Goal: Find specific page/section

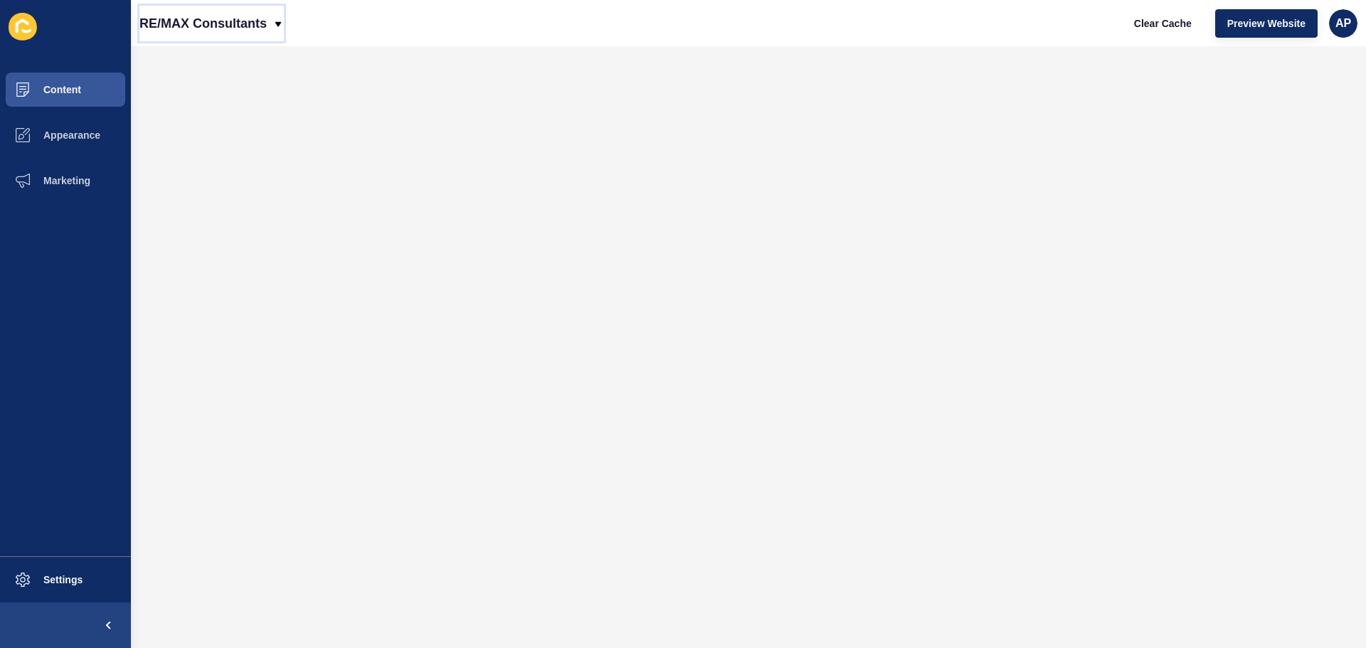
click at [277, 26] on icon at bounding box center [278, 24] width 11 height 11
click at [470, 38] on div "RE/MAX Consultants Clear Cache Preview Website AP" at bounding box center [748, 23] width 1235 height 46
click at [82, 96] on button "Content" at bounding box center [65, 90] width 131 height 46
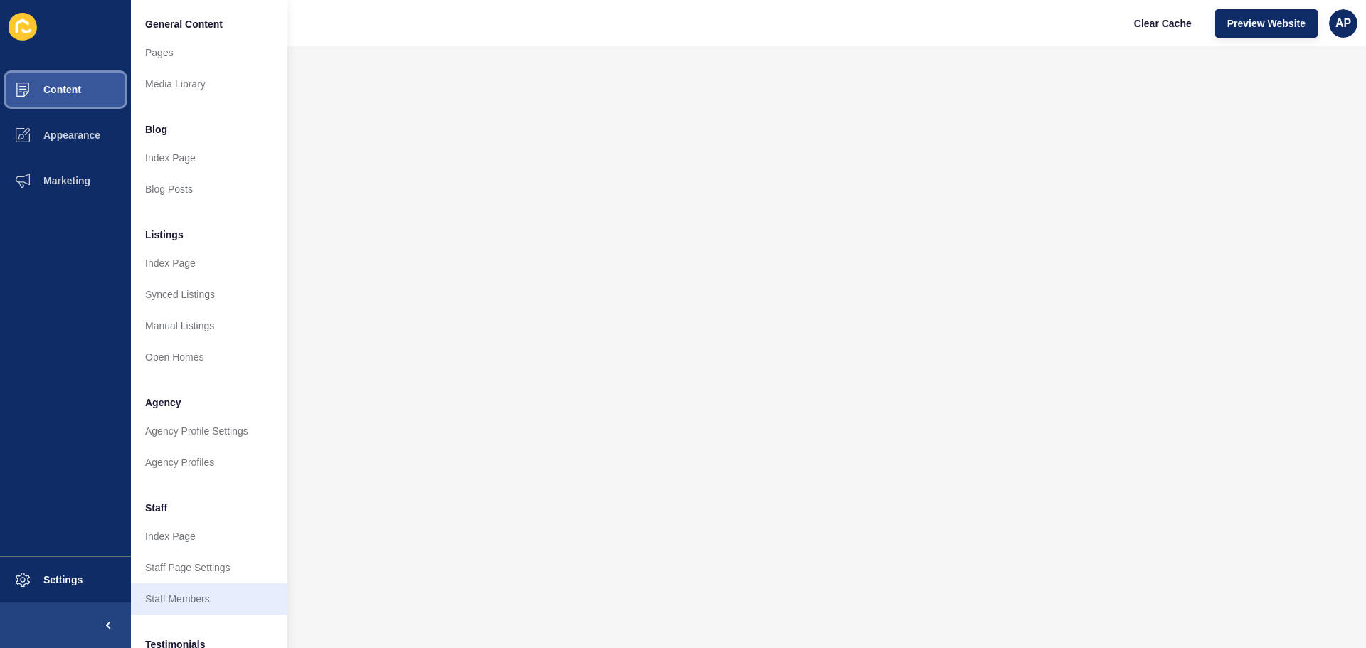
scroll to position [196, 0]
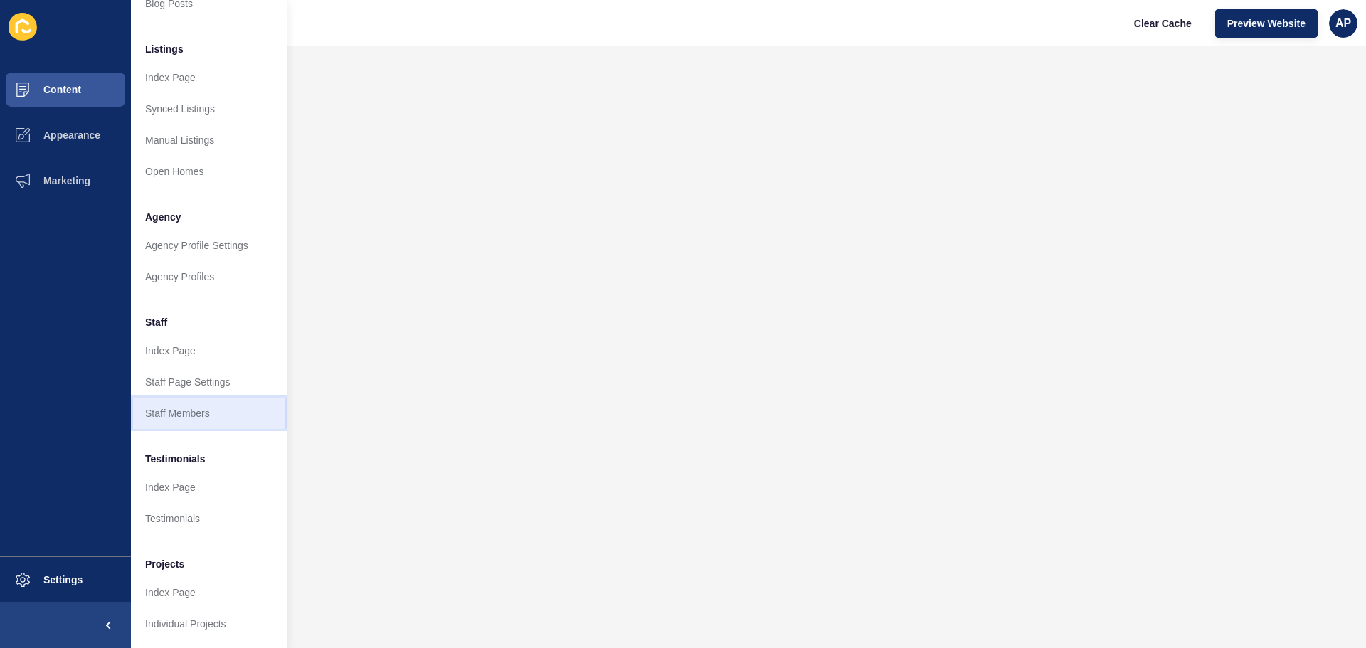
click at [174, 401] on link "Staff Members" at bounding box center [209, 413] width 157 height 31
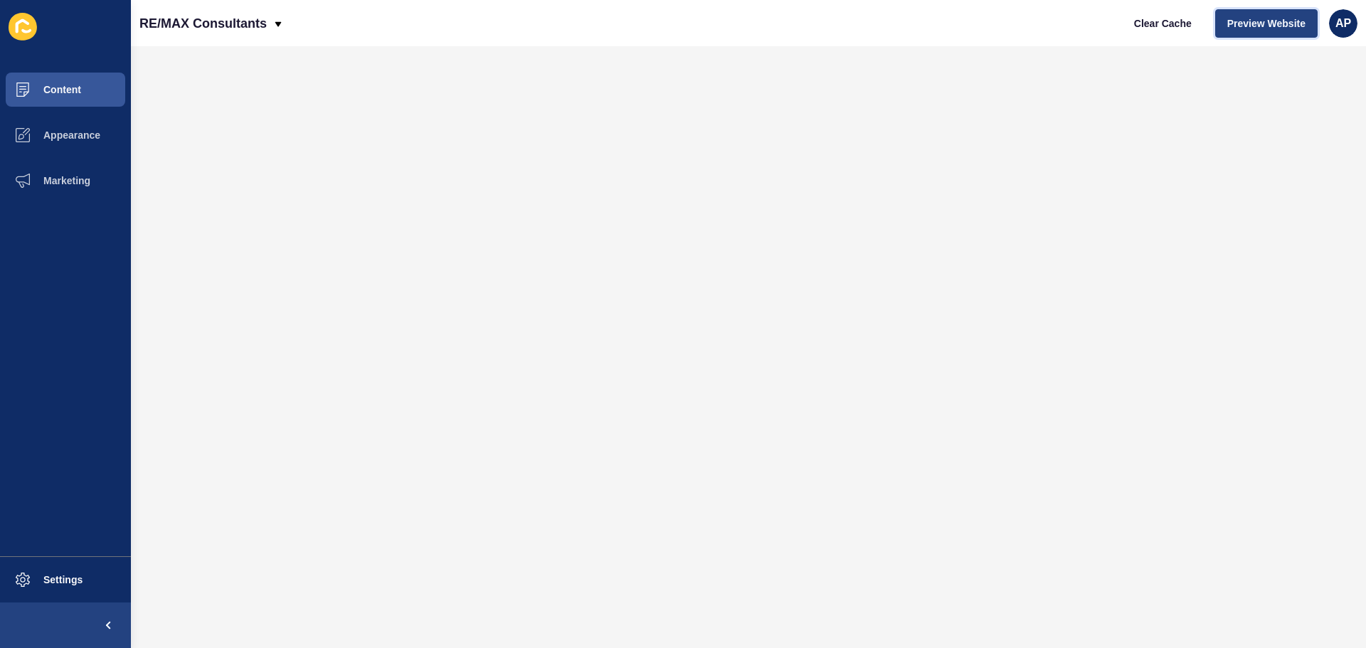
click at [1277, 21] on span "Preview Website" at bounding box center [1267, 23] width 78 height 14
click at [72, 86] on span "Content" at bounding box center [39, 89] width 83 height 11
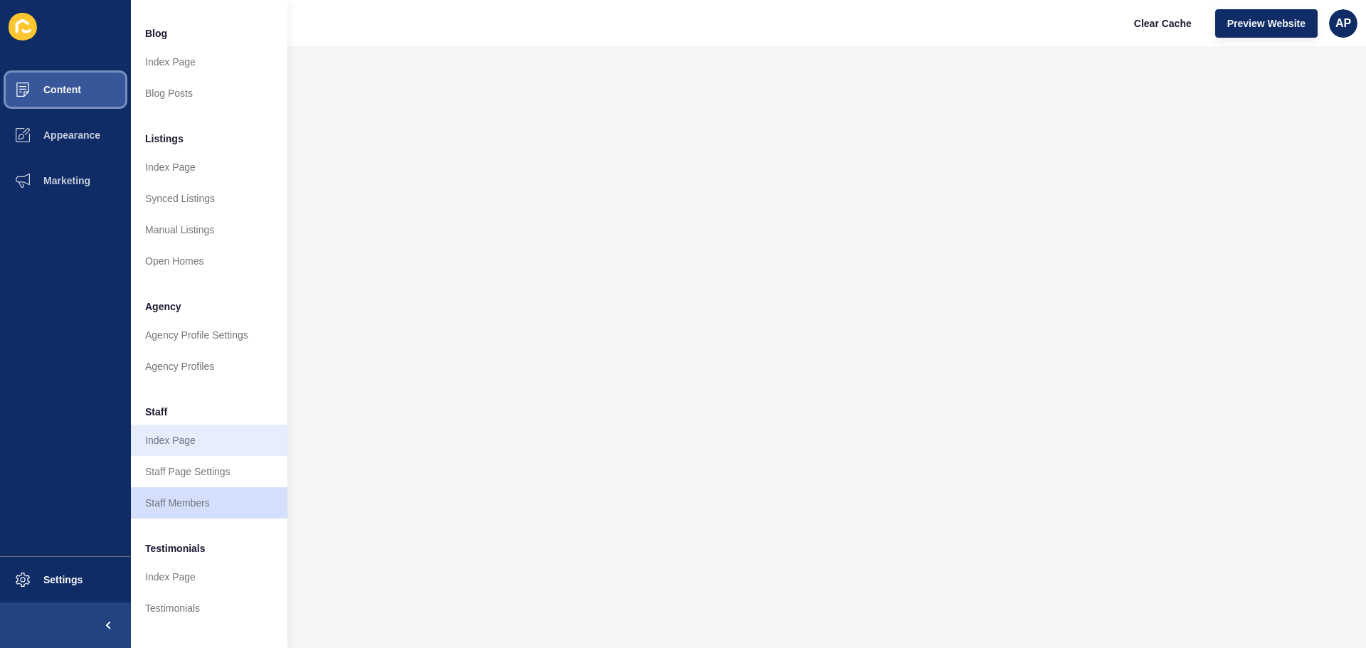
scroll to position [196, 0]
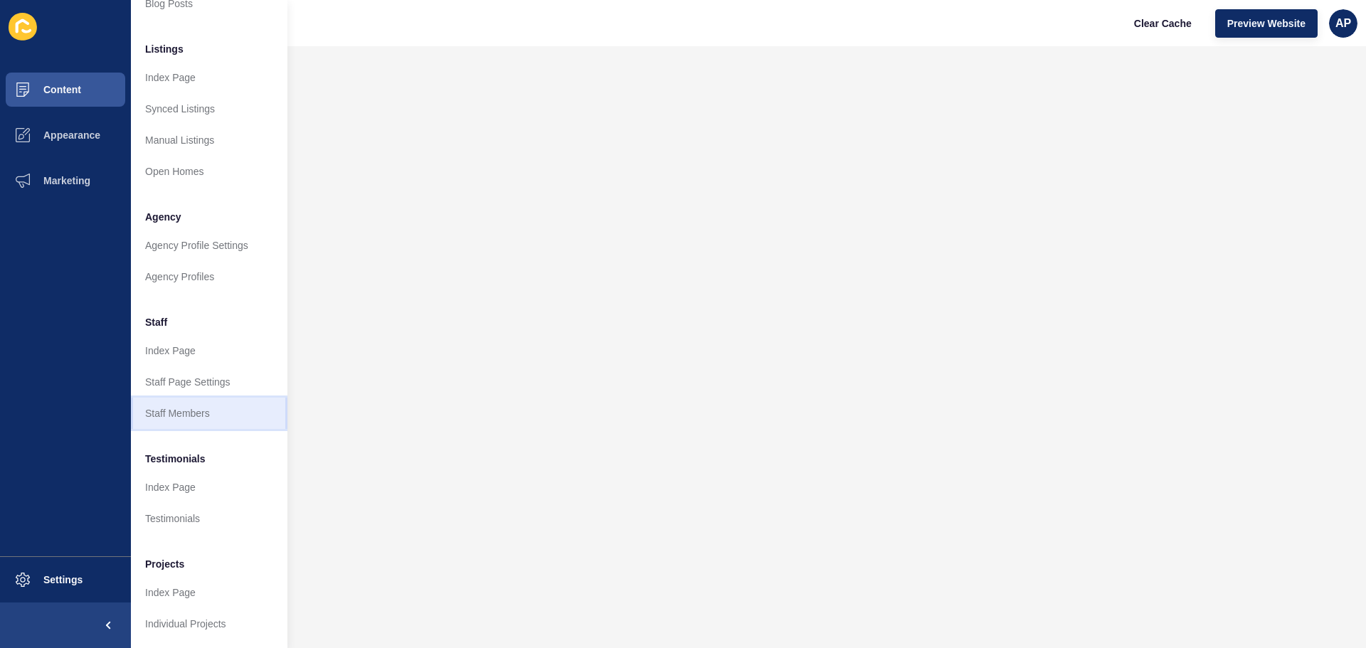
click at [184, 406] on link "Staff Members" at bounding box center [209, 413] width 157 height 31
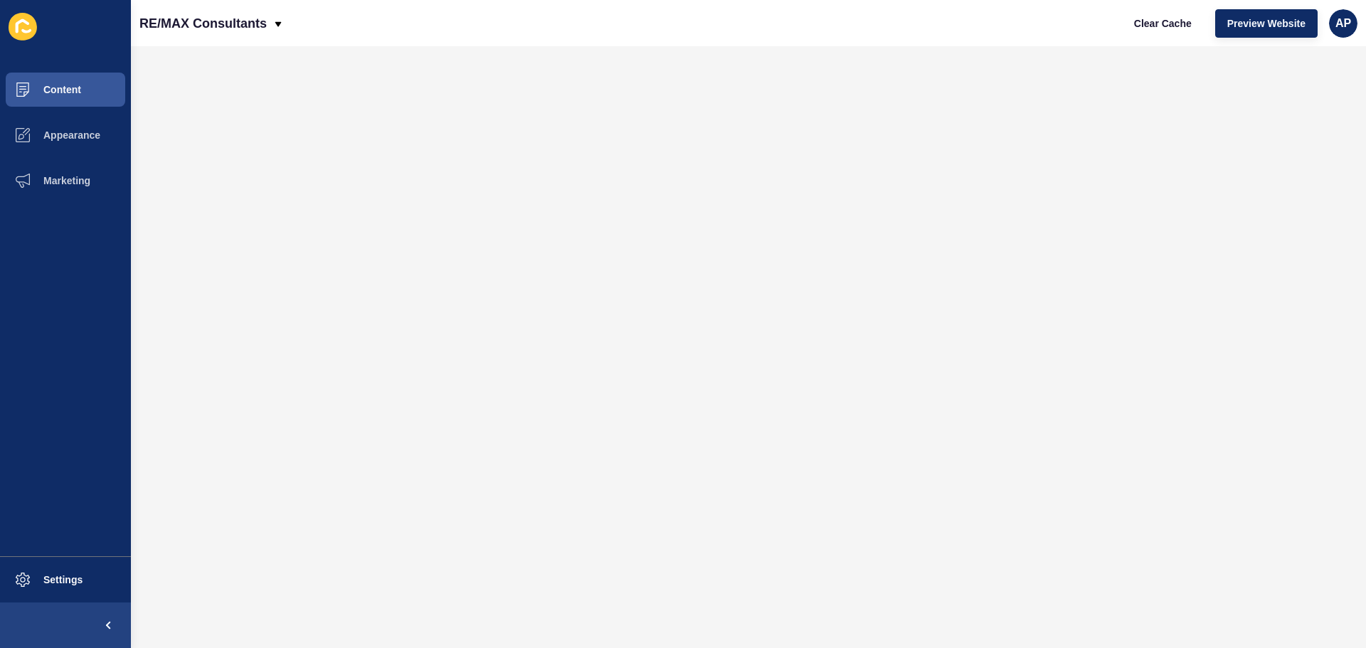
scroll to position [0, 0]
click at [80, 91] on span "Content" at bounding box center [39, 89] width 83 height 11
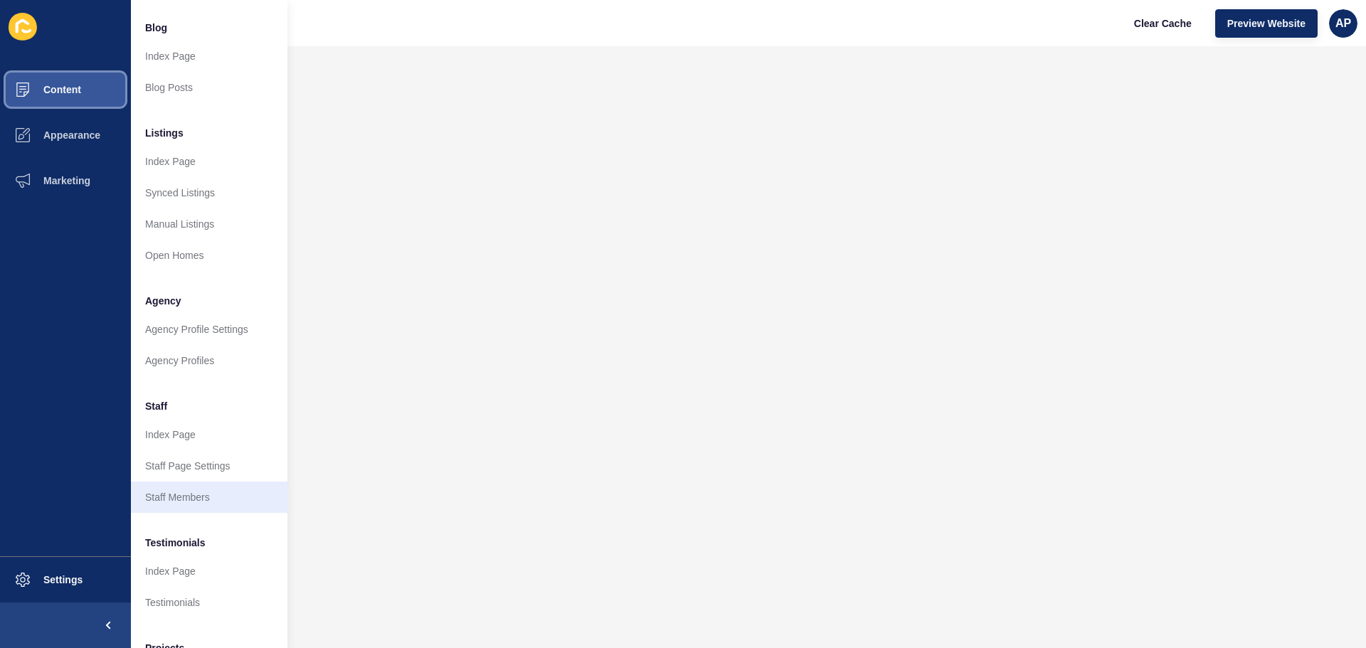
scroll to position [196, 0]
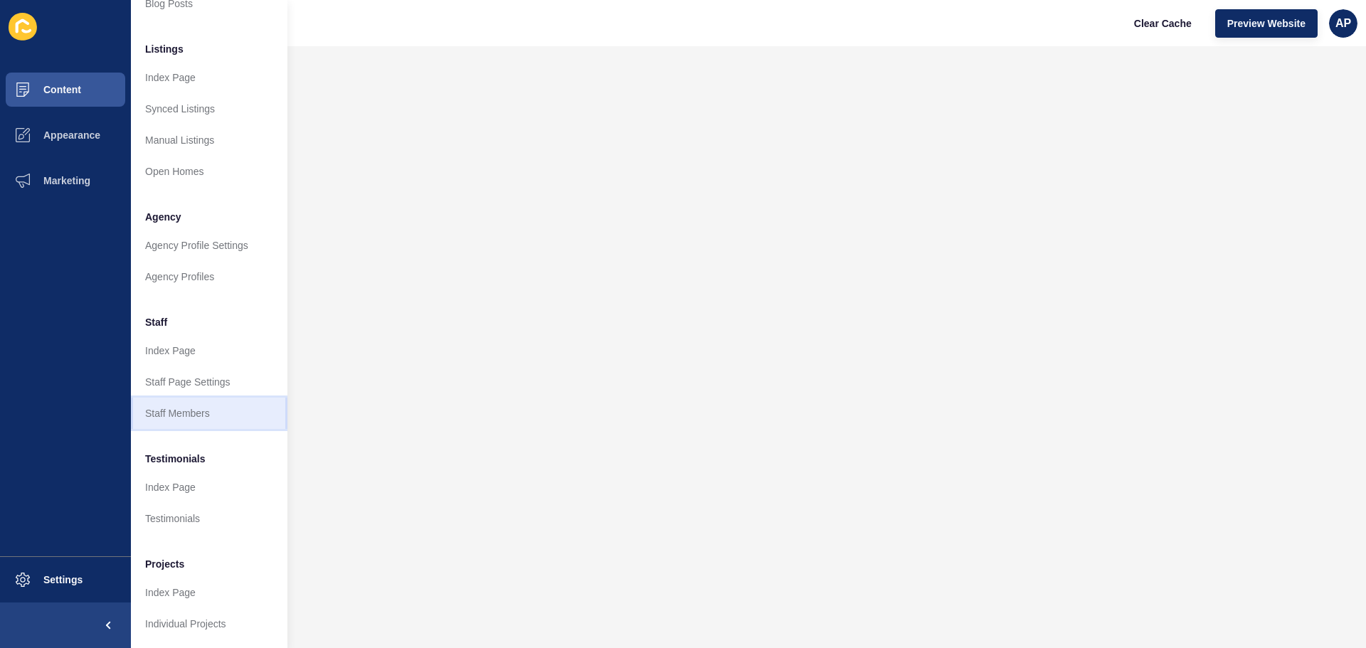
click at [178, 398] on link "Staff Members" at bounding box center [209, 413] width 157 height 31
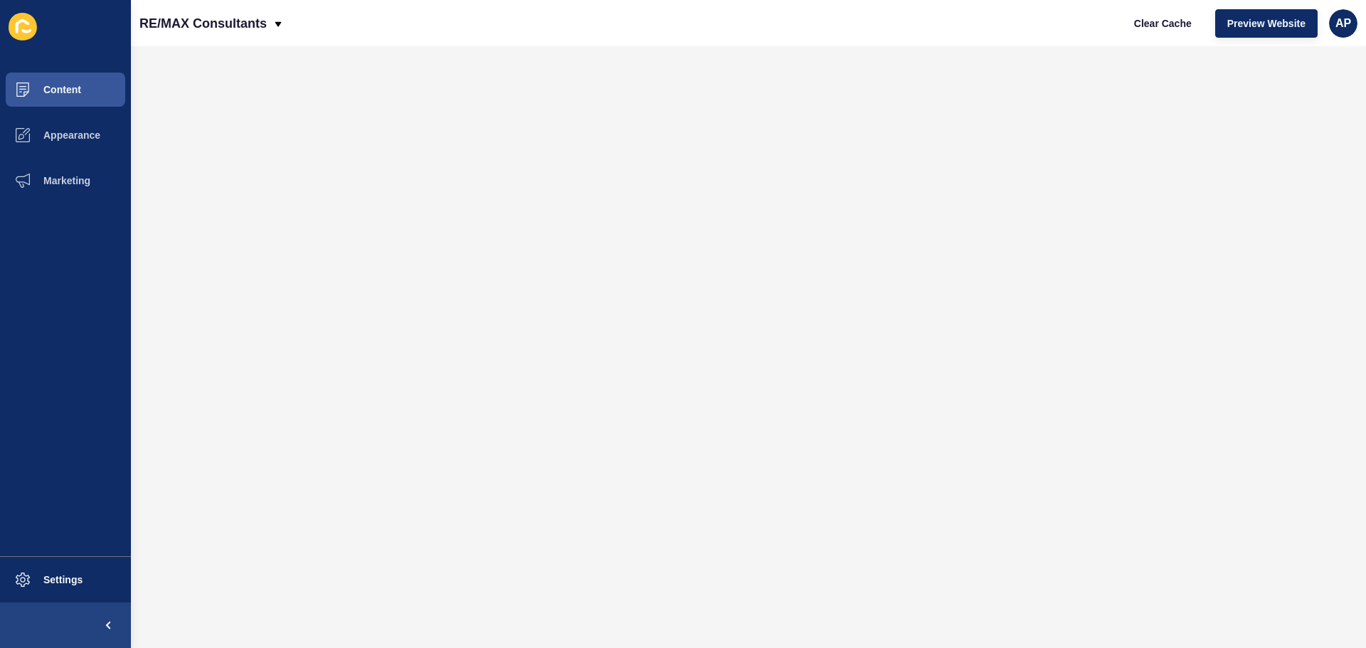
scroll to position [0, 0]
click at [77, 95] on button "Content" at bounding box center [65, 90] width 131 height 46
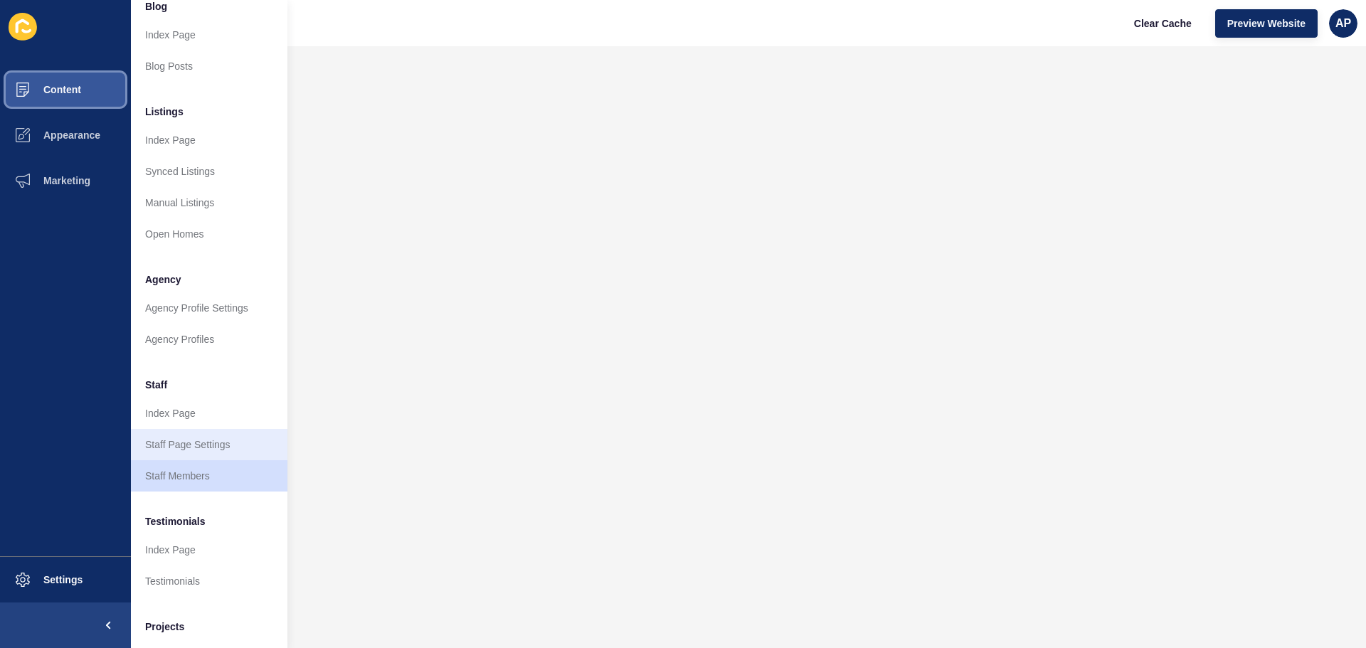
scroll to position [196, 0]
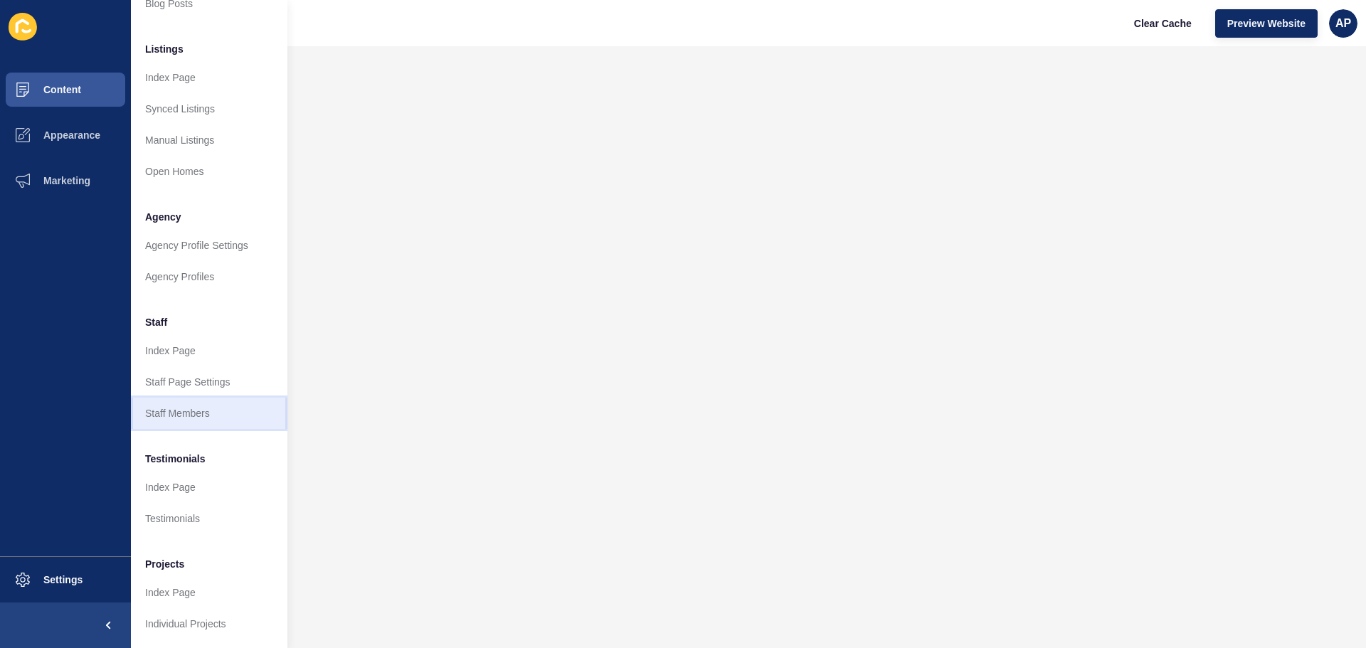
click at [196, 399] on link "Staff Members" at bounding box center [209, 413] width 157 height 31
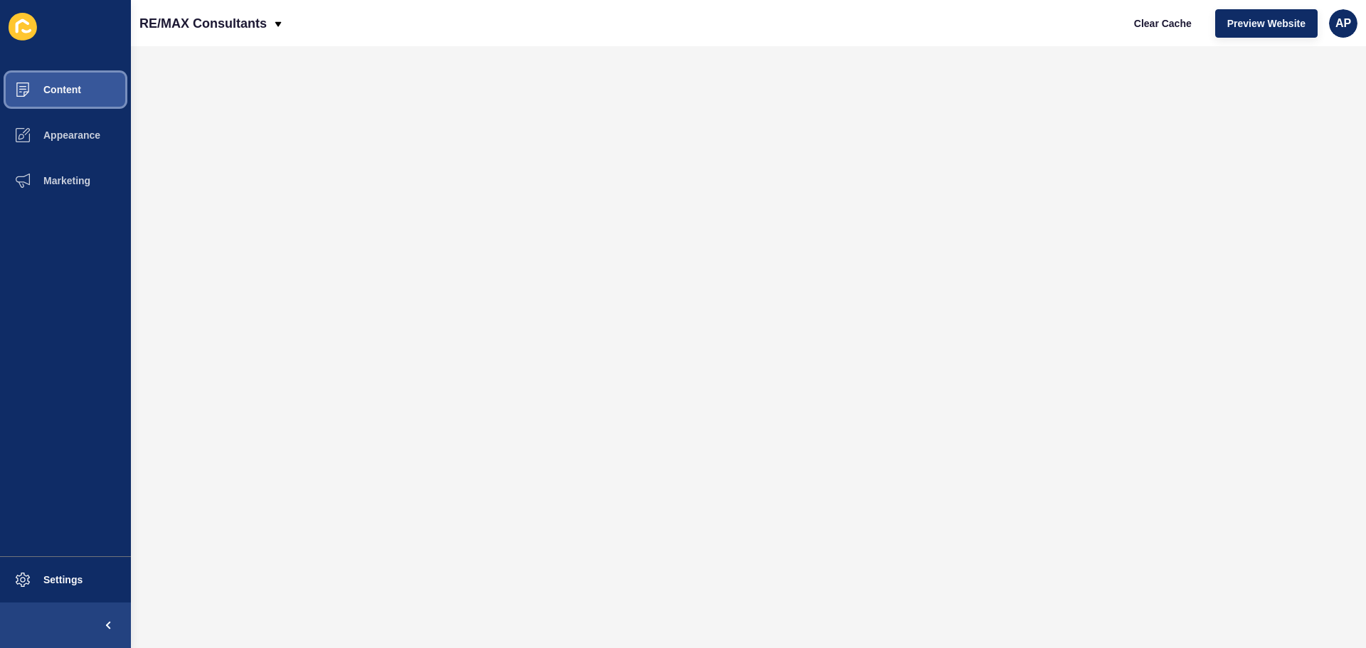
click at [83, 92] on button "Content" at bounding box center [65, 90] width 131 height 46
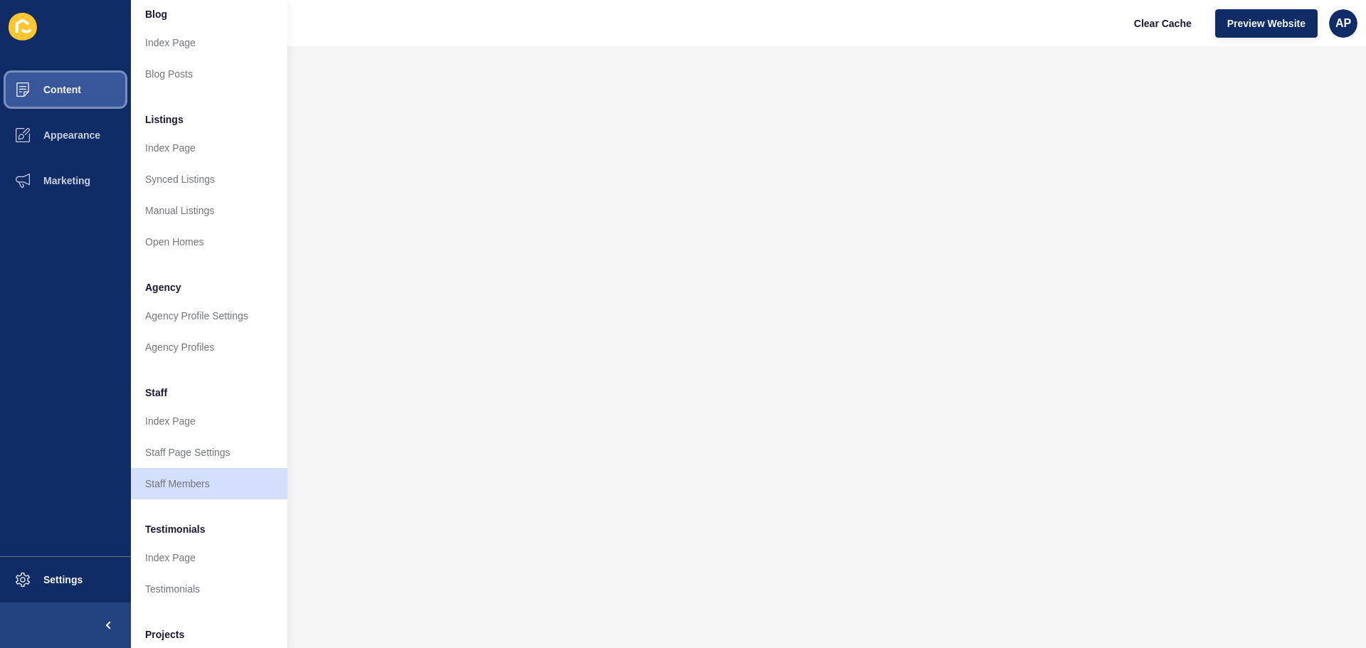
scroll to position [196, 0]
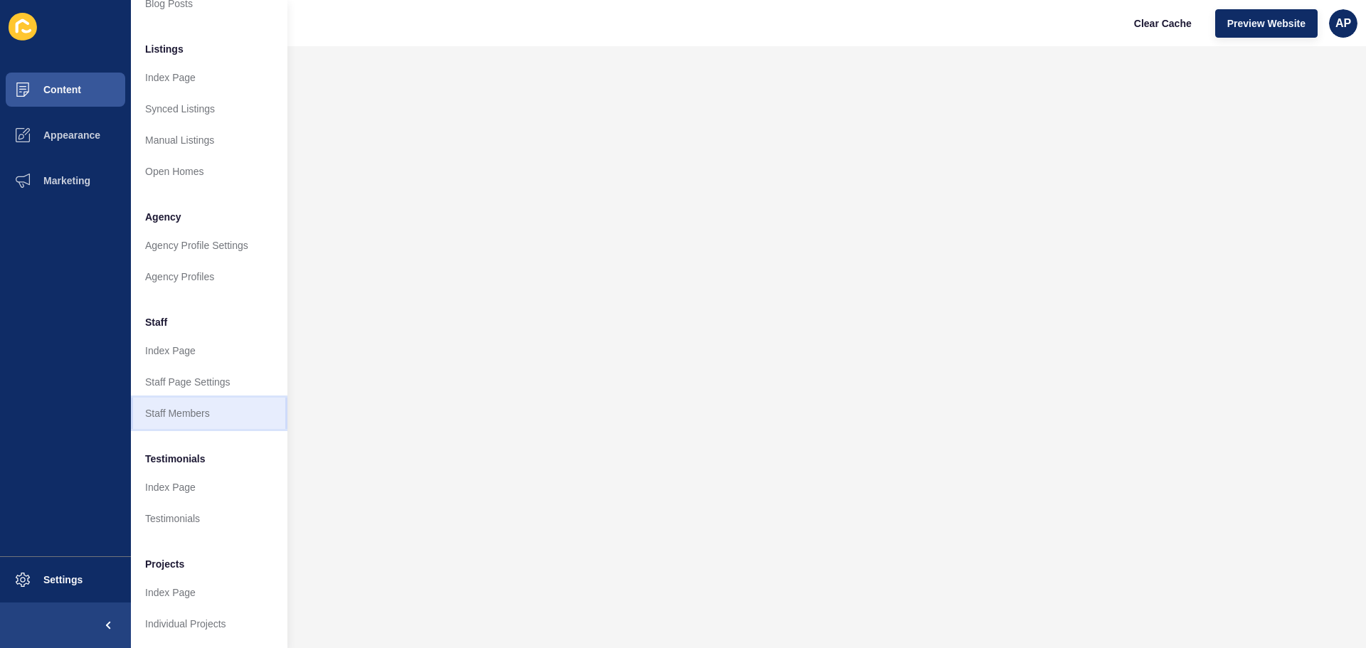
click at [191, 404] on link "Staff Members" at bounding box center [209, 413] width 157 height 31
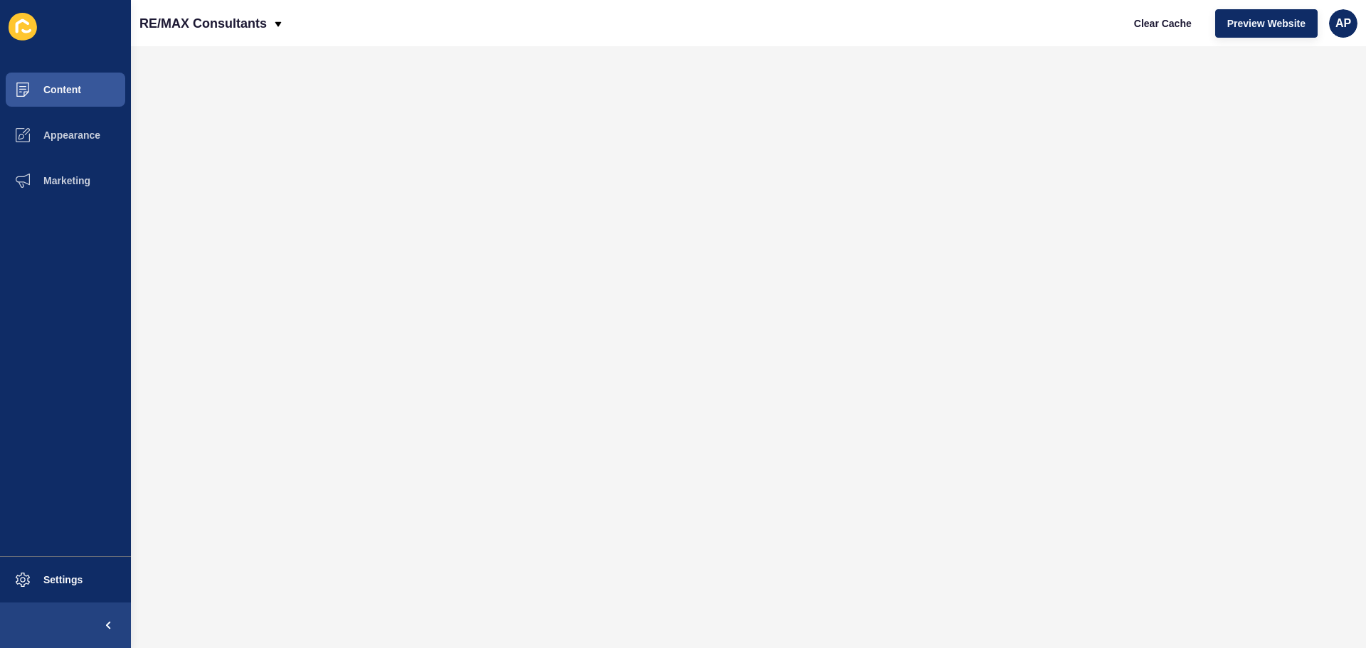
scroll to position [0, 0]
click at [100, 87] on button "Content" at bounding box center [65, 90] width 131 height 46
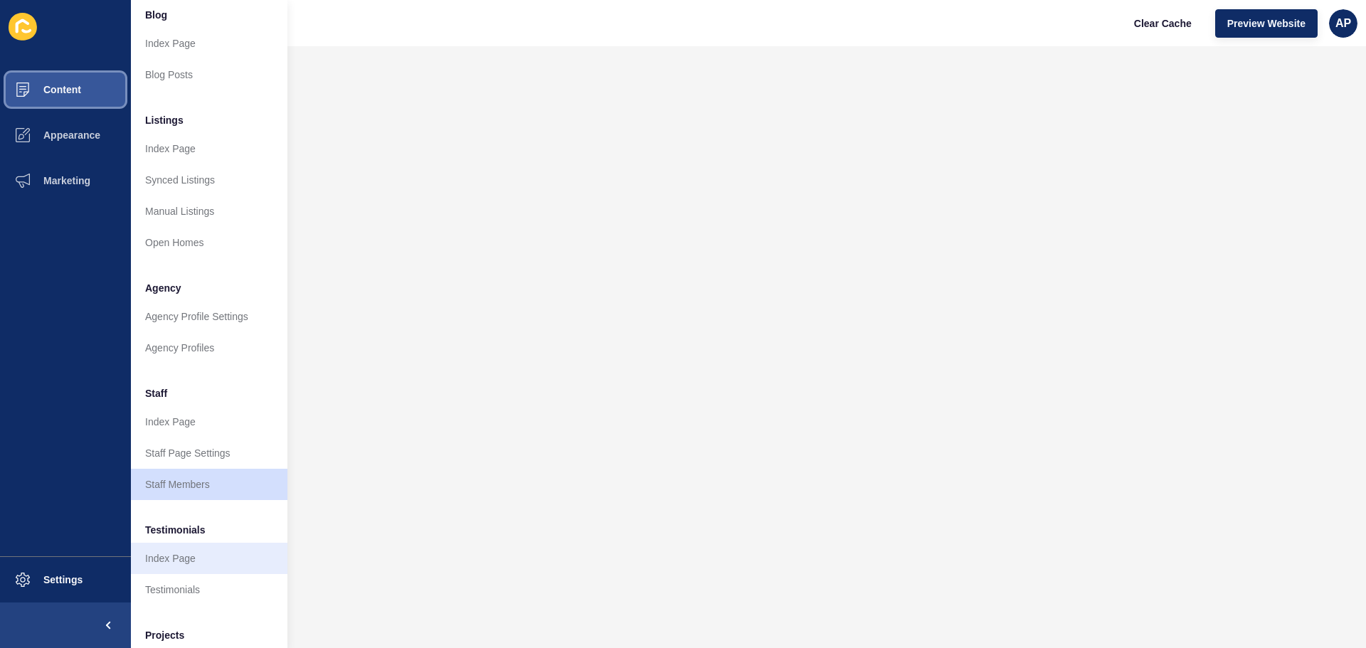
scroll to position [196, 0]
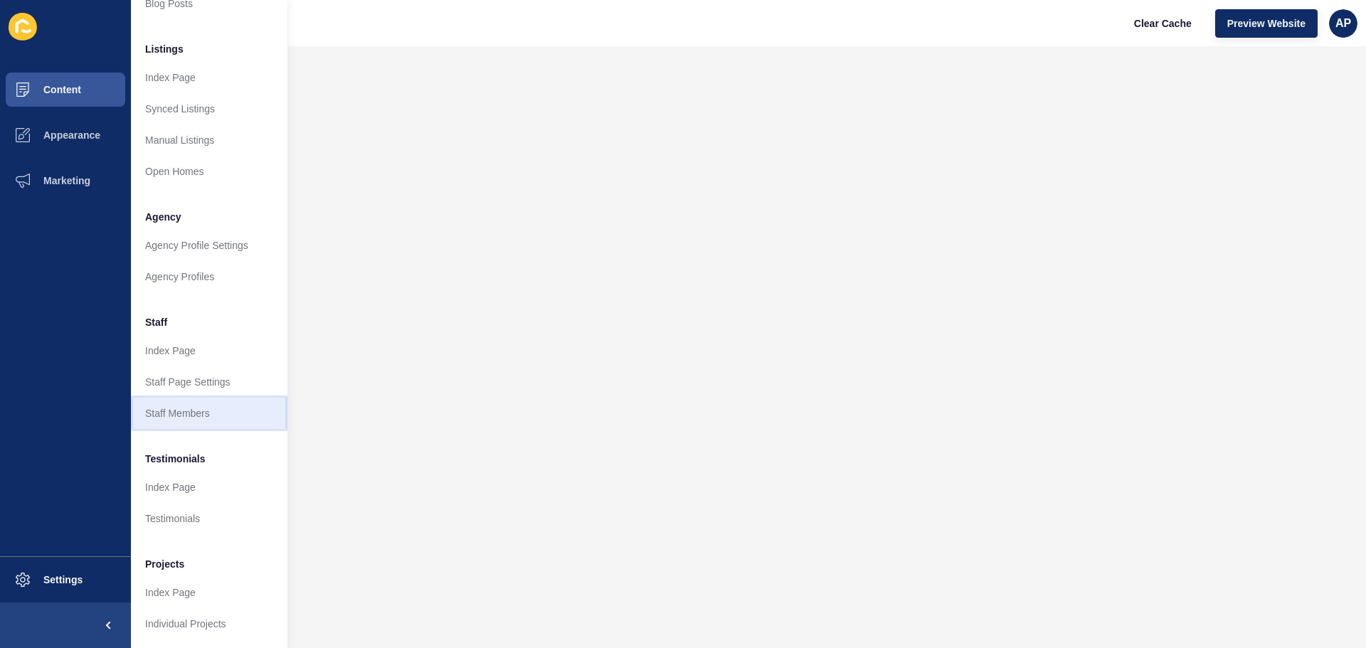
click at [179, 401] on link "Staff Members" at bounding box center [209, 413] width 157 height 31
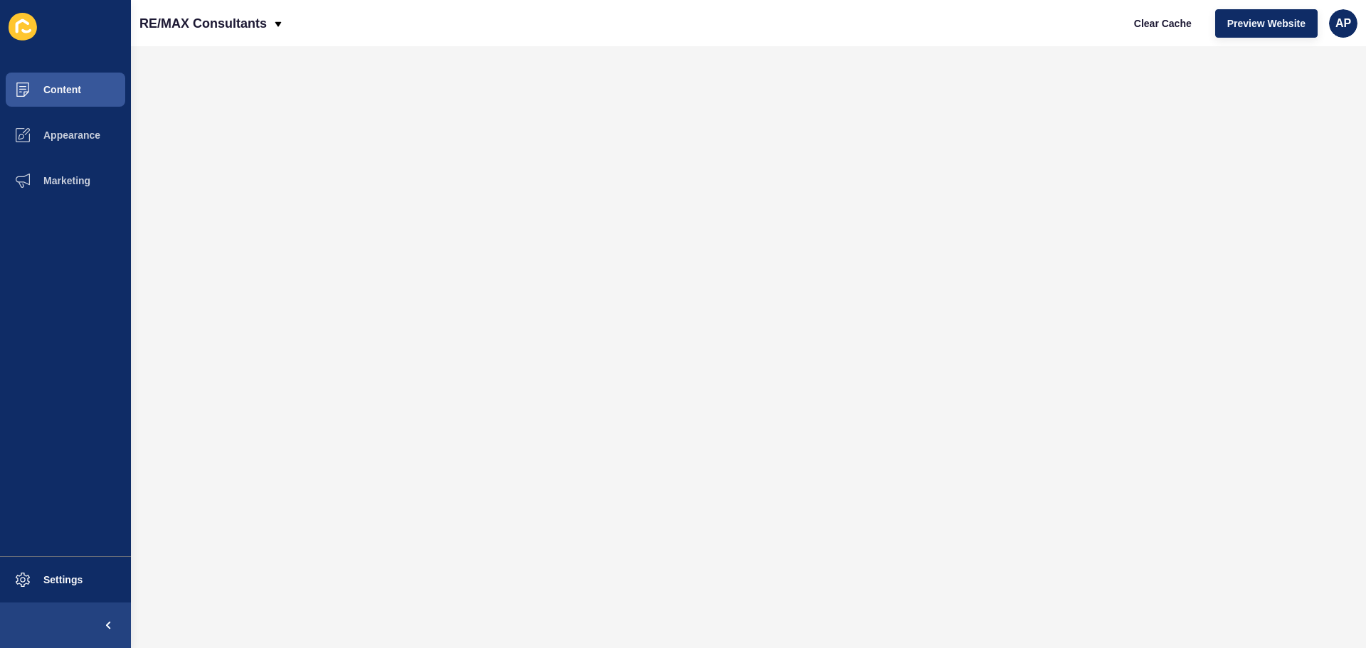
scroll to position [0, 0]
click at [1252, 26] on span "Preview Website" at bounding box center [1267, 23] width 78 height 14
click at [93, 87] on button "Content" at bounding box center [65, 90] width 131 height 46
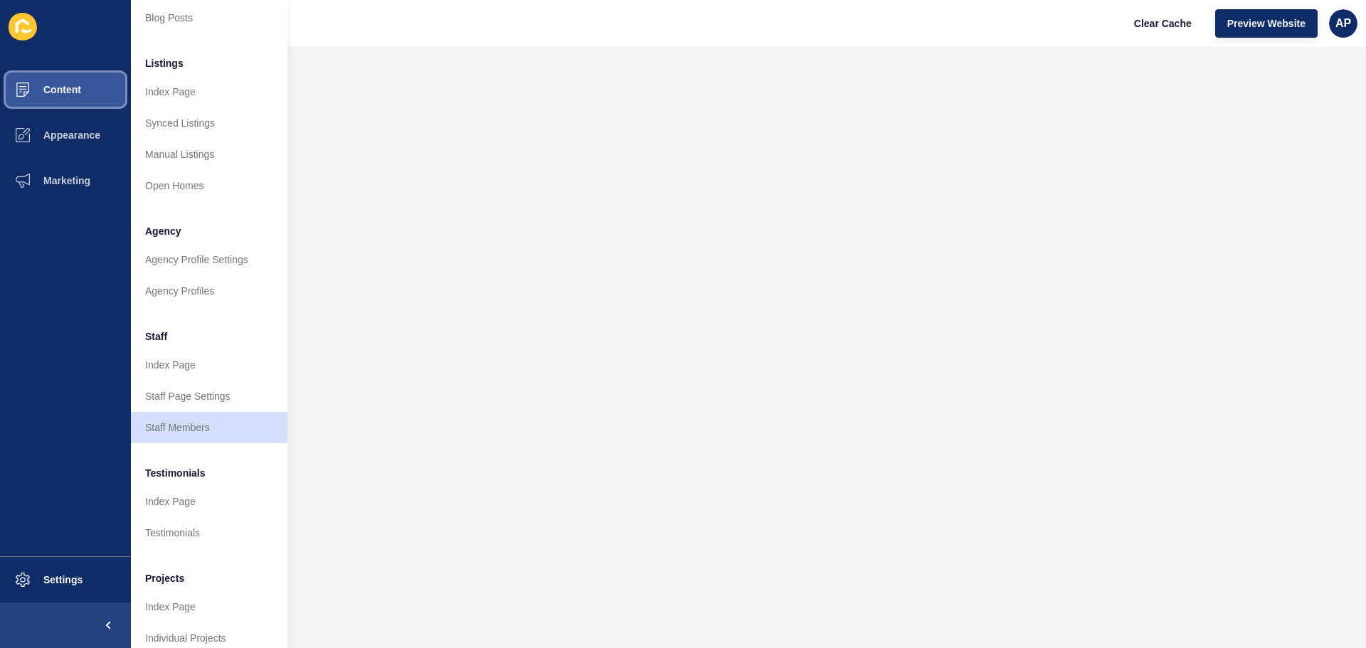
scroll to position [196, 0]
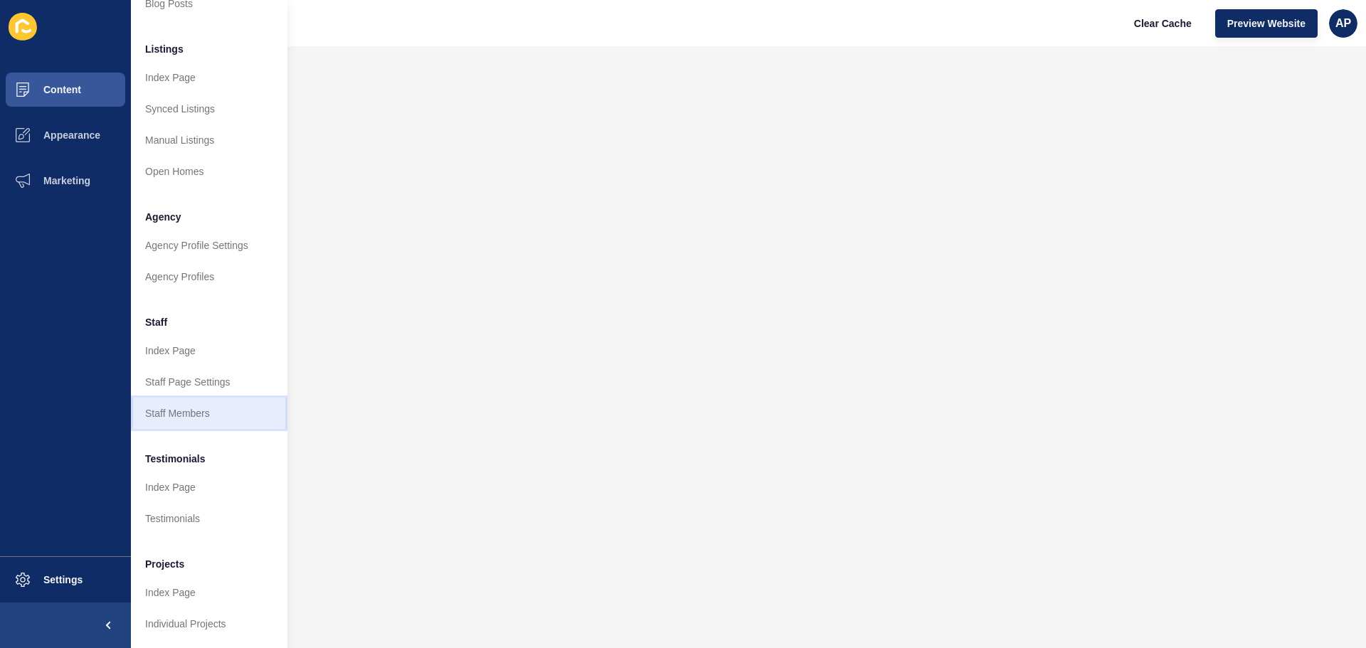
click at [181, 398] on link "Staff Members" at bounding box center [209, 413] width 157 height 31
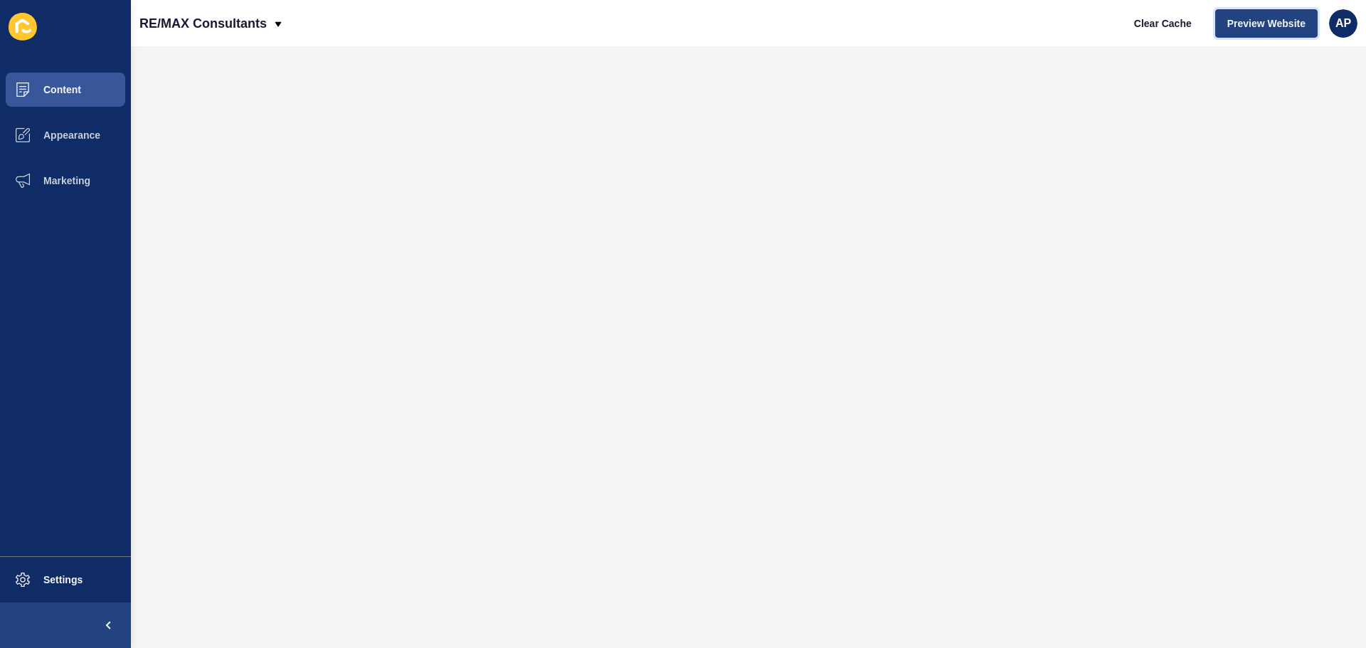
click at [1242, 23] on span "Preview Website" at bounding box center [1267, 23] width 78 height 14
click at [80, 78] on button "Content" at bounding box center [65, 90] width 131 height 46
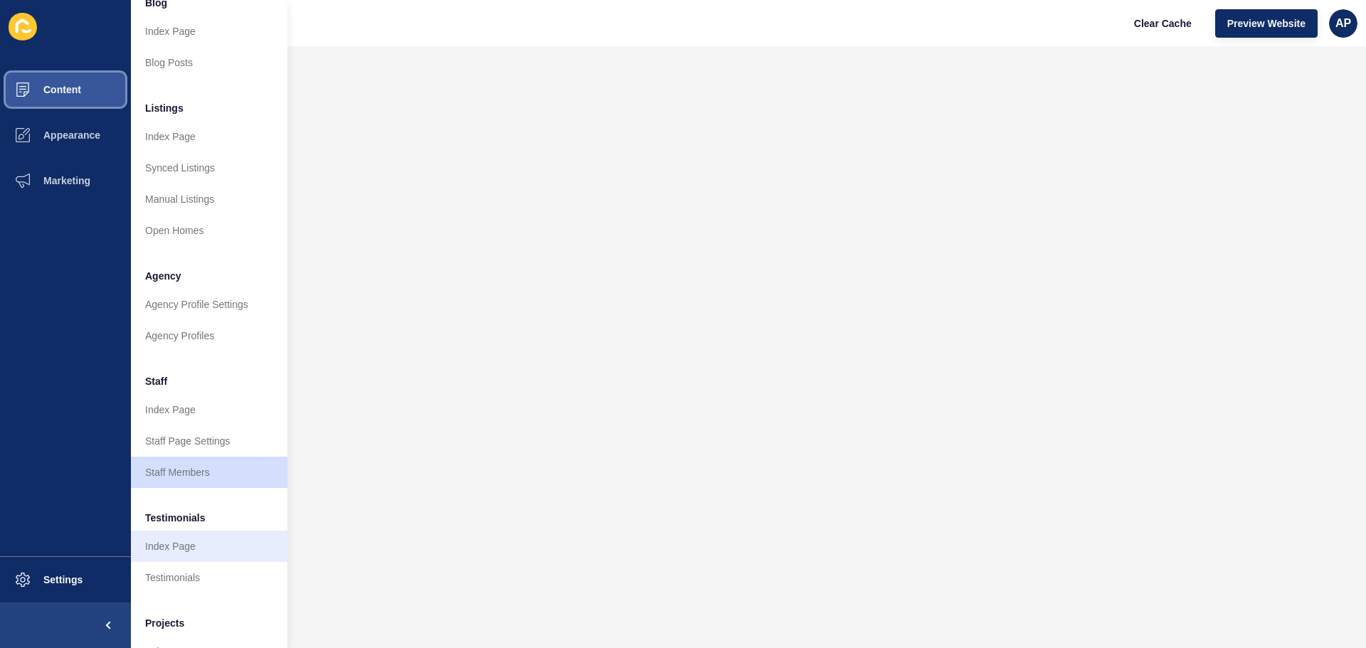
scroll to position [196, 0]
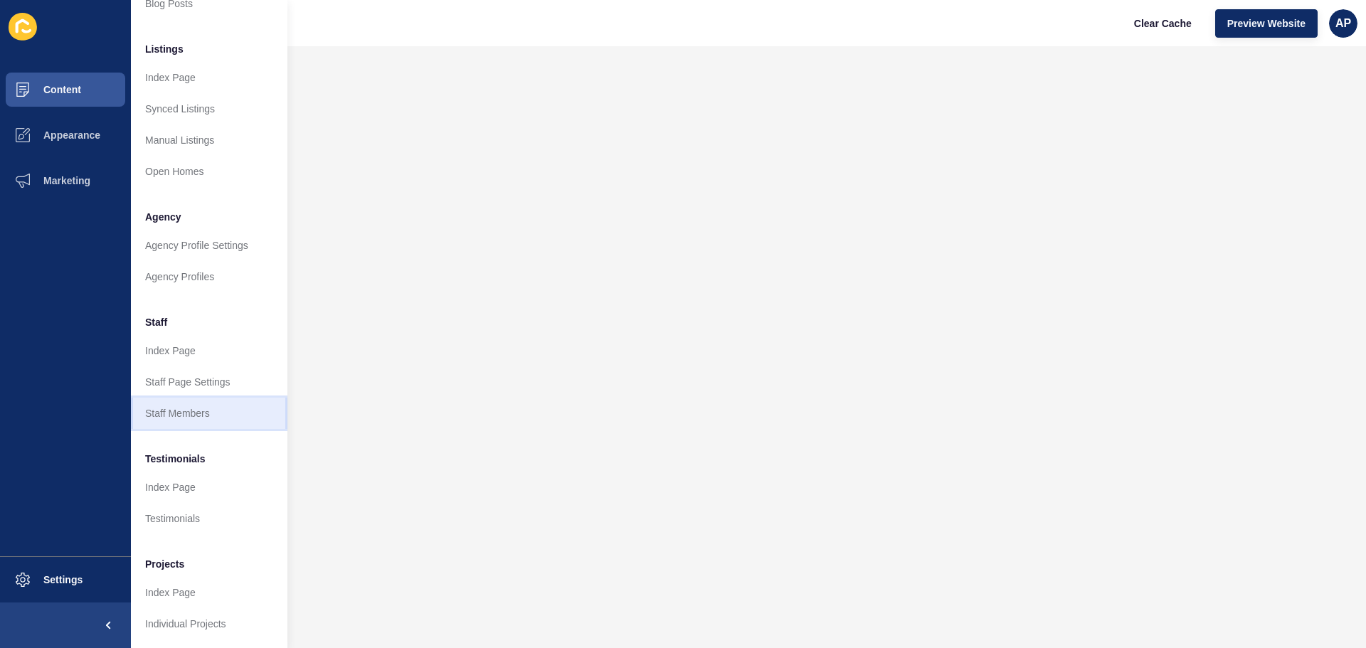
click at [190, 406] on link "Staff Members" at bounding box center [209, 413] width 157 height 31
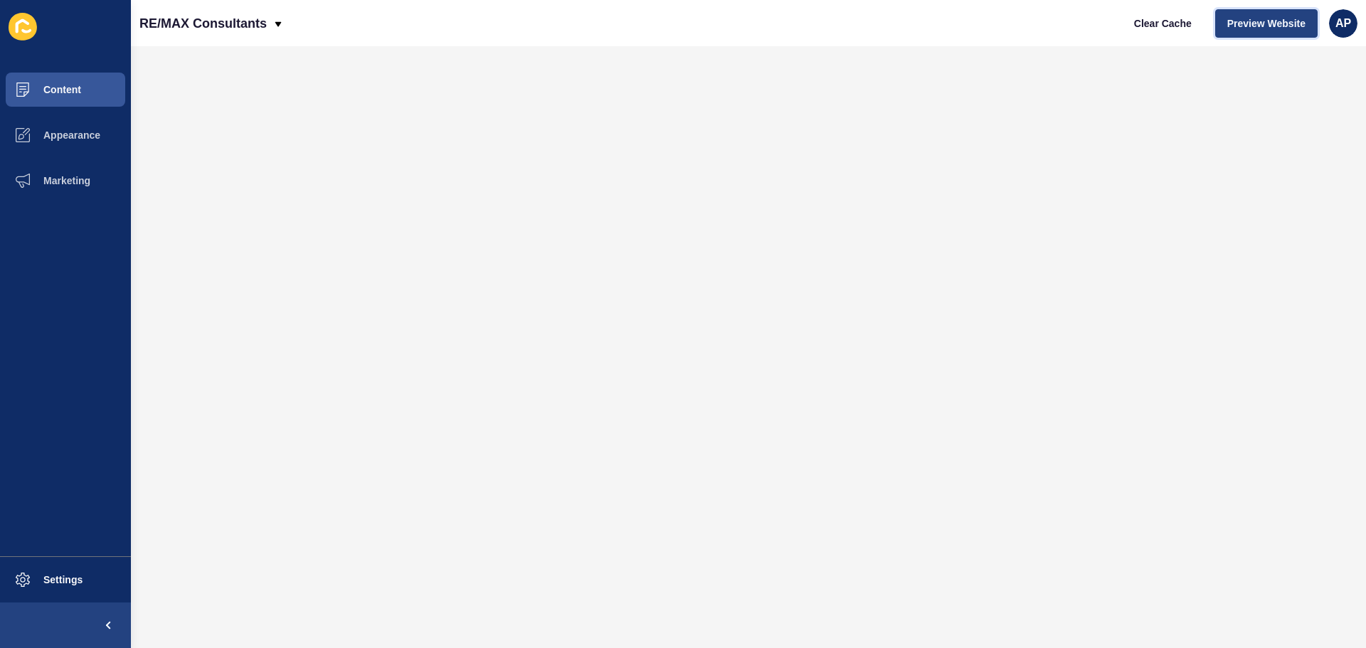
click at [1291, 18] on span "Preview Website" at bounding box center [1267, 23] width 78 height 14
click at [16, 28] on icon at bounding box center [23, 26] width 14 height 14
click at [1172, 28] on span "Clear Cache" at bounding box center [1163, 23] width 58 height 14
click at [14, 26] on icon at bounding box center [23, 27] width 28 height 28
click at [91, 88] on button "Content" at bounding box center [65, 90] width 131 height 46
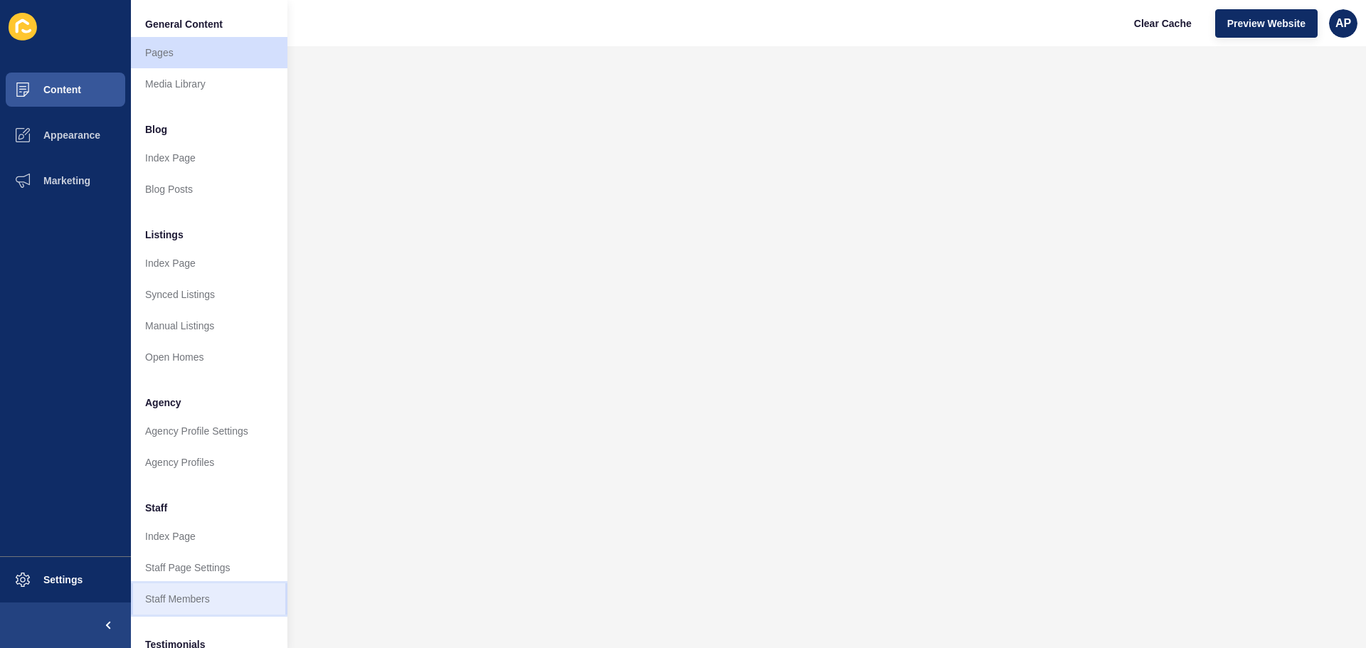
click at [187, 601] on link "Staff Members" at bounding box center [209, 599] width 157 height 31
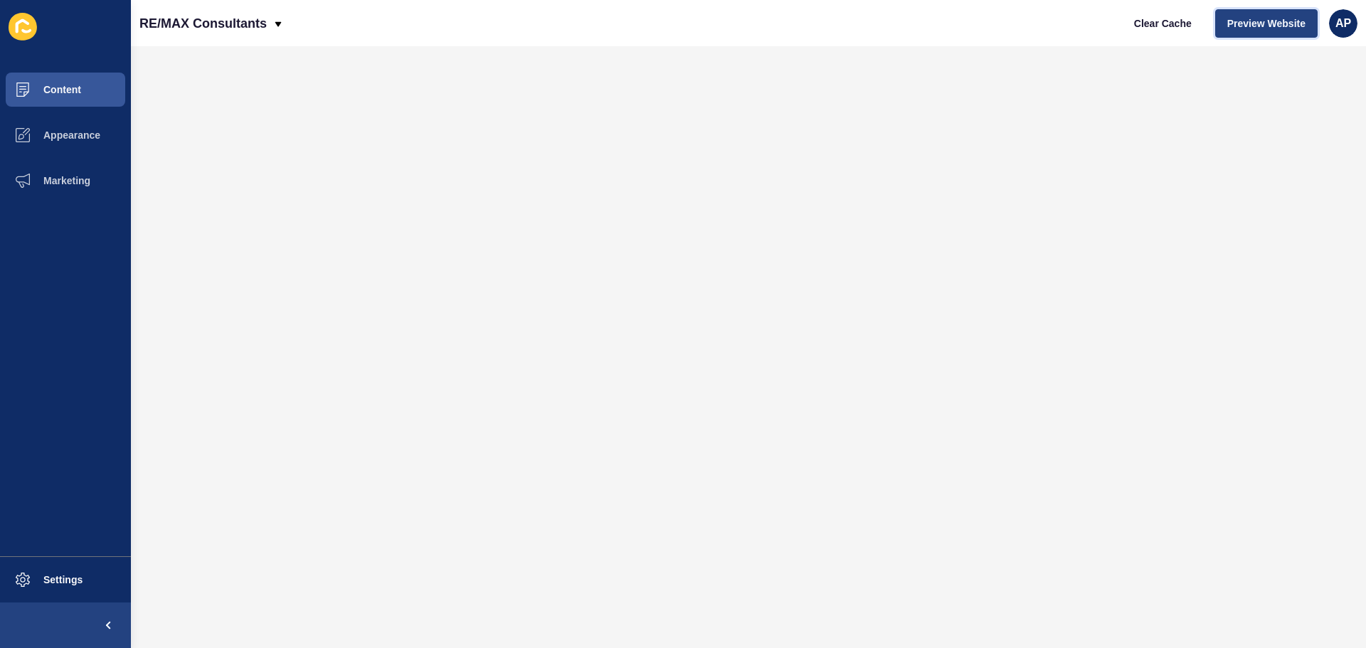
click at [1234, 21] on span "Preview Website" at bounding box center [1267, 23] width 78 height 14
click at [90, 93] on button "Content" at bounding box center [65, 90] width 131 height 46
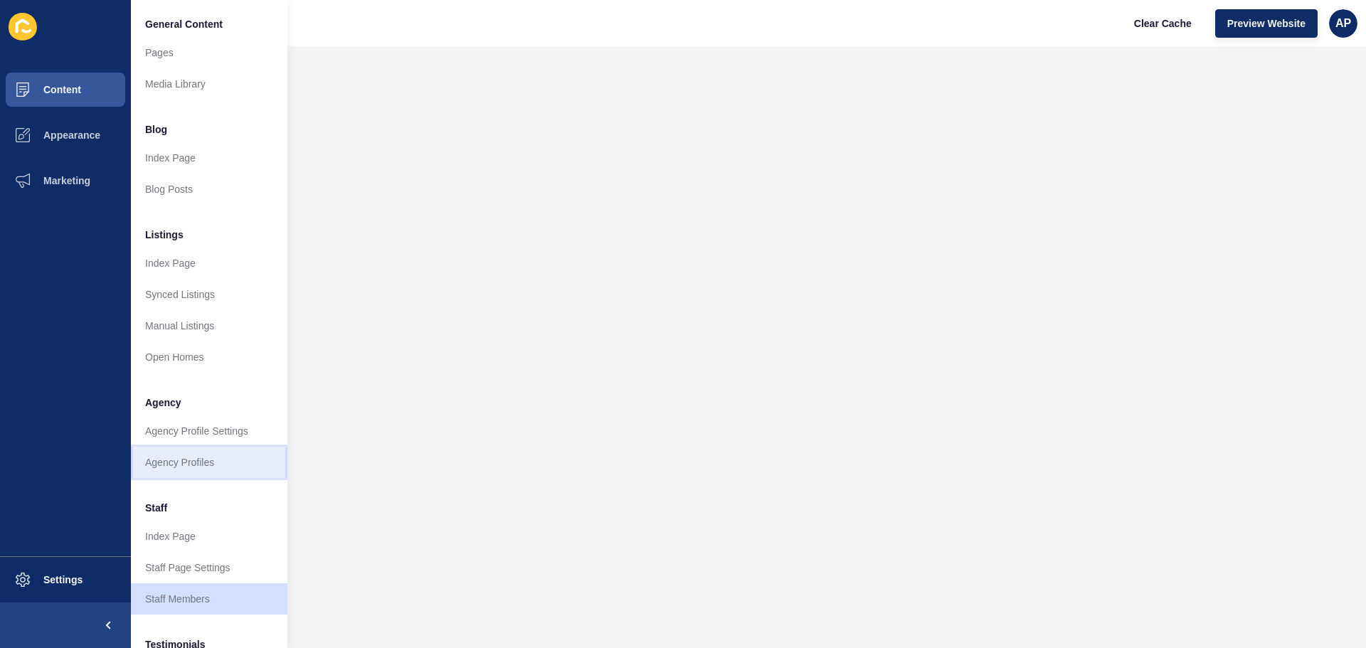
click at [179, 458] on link "Agency Profiles" at bounding box center [209, 462] width 157 height 31
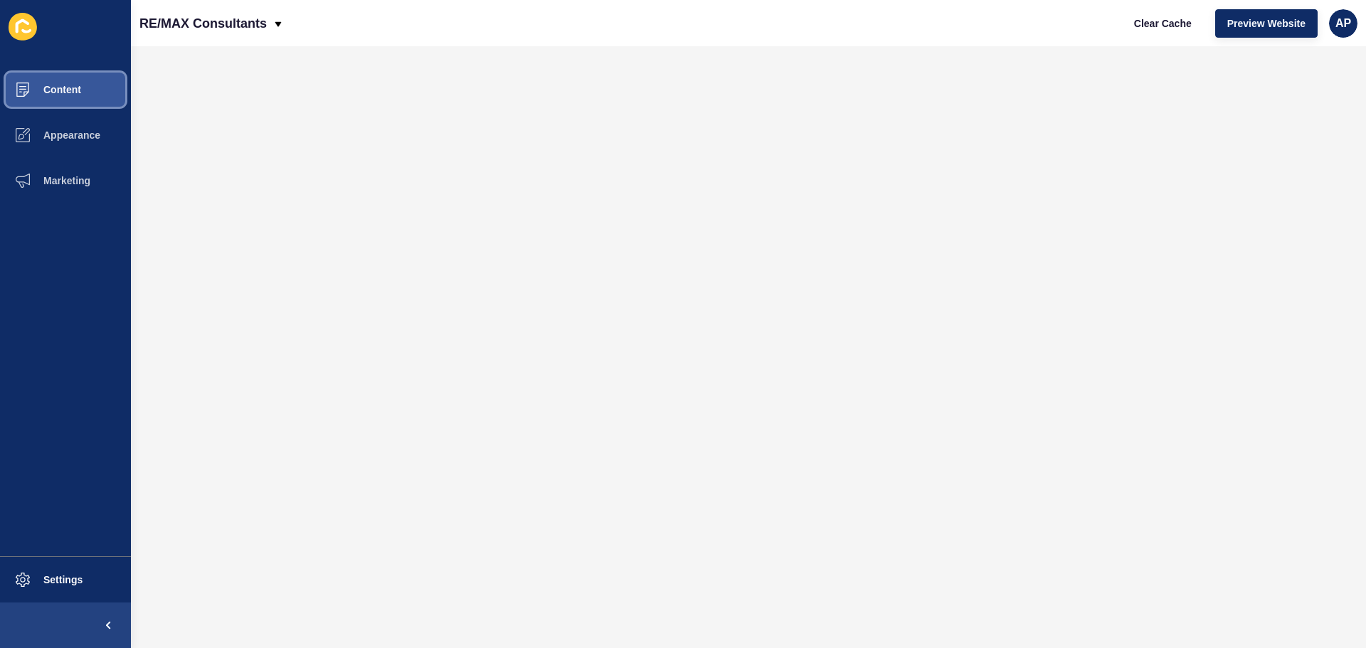
click at [78, 95] on span "Content" at bounding box center [39, 89] width 83 height 11
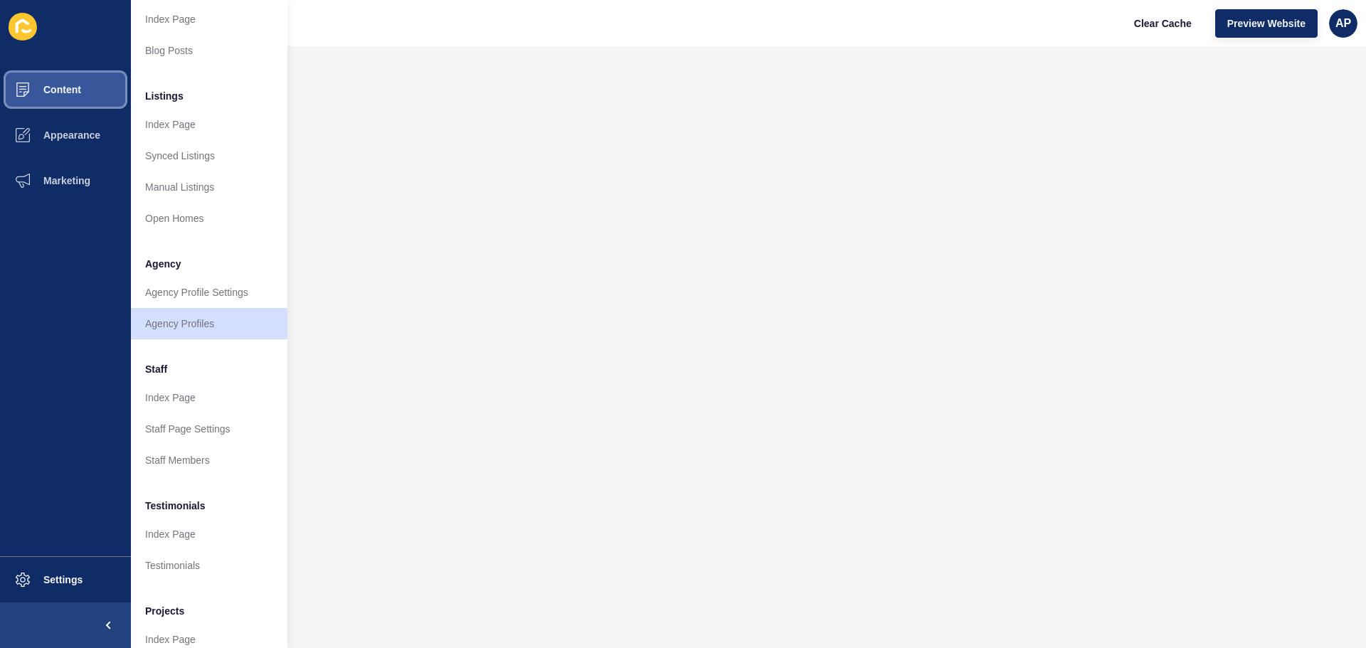
scroll to position [196, 0]
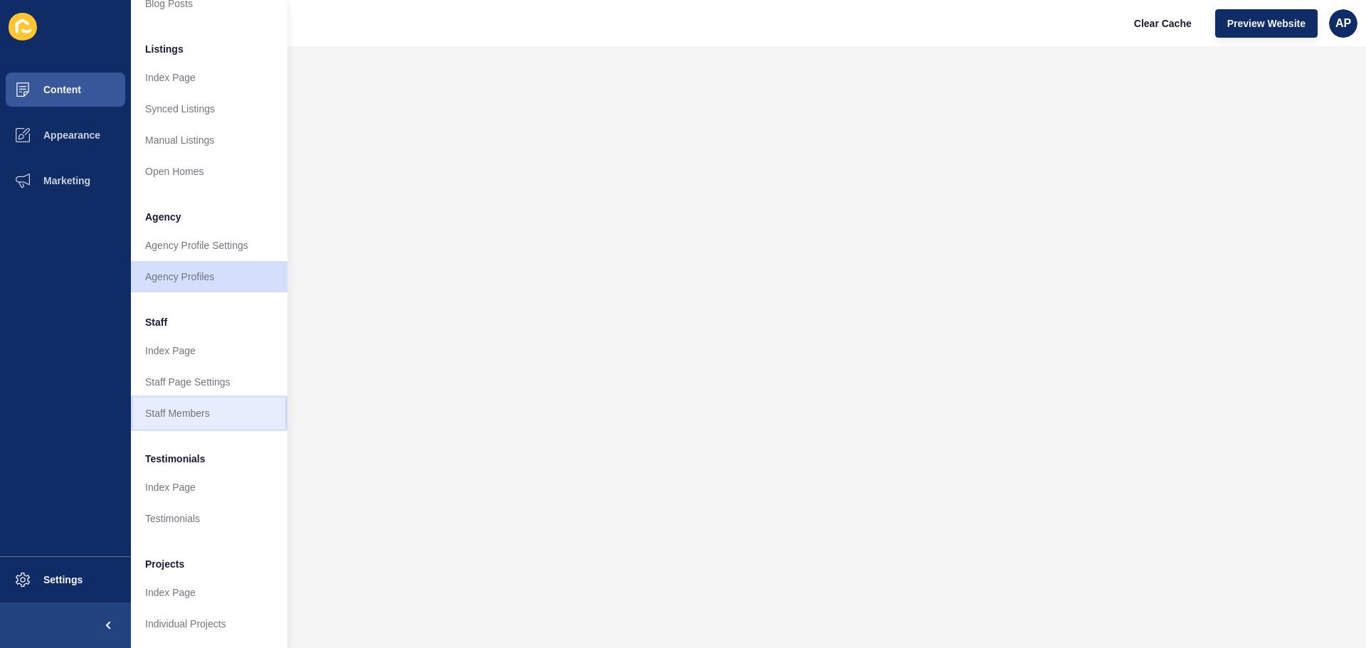
click at [181, 398] on link "Staff Members" at bounding box center [209, 413] width 157 height 31
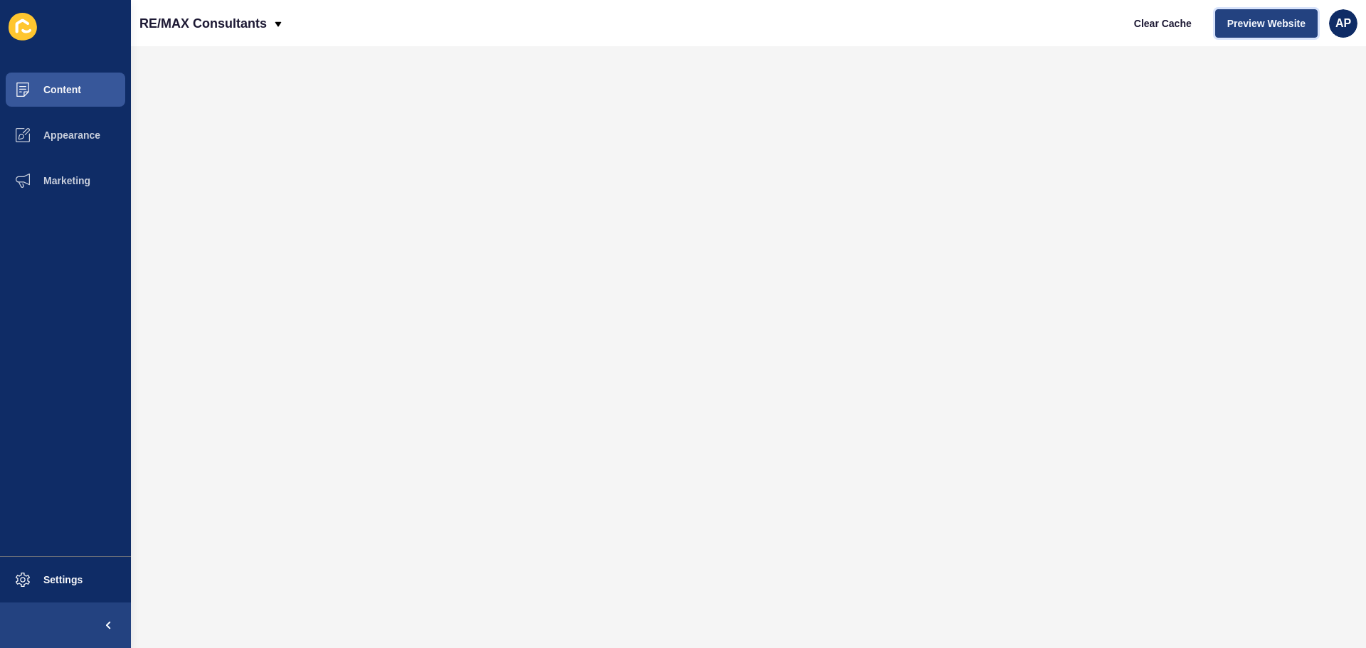
click at [1241, 25] on span "Preview Website" at bounding box center [1267, 23] width 78 height 14
